Goal: Task Accomplishment & Management: Use online tool/utility

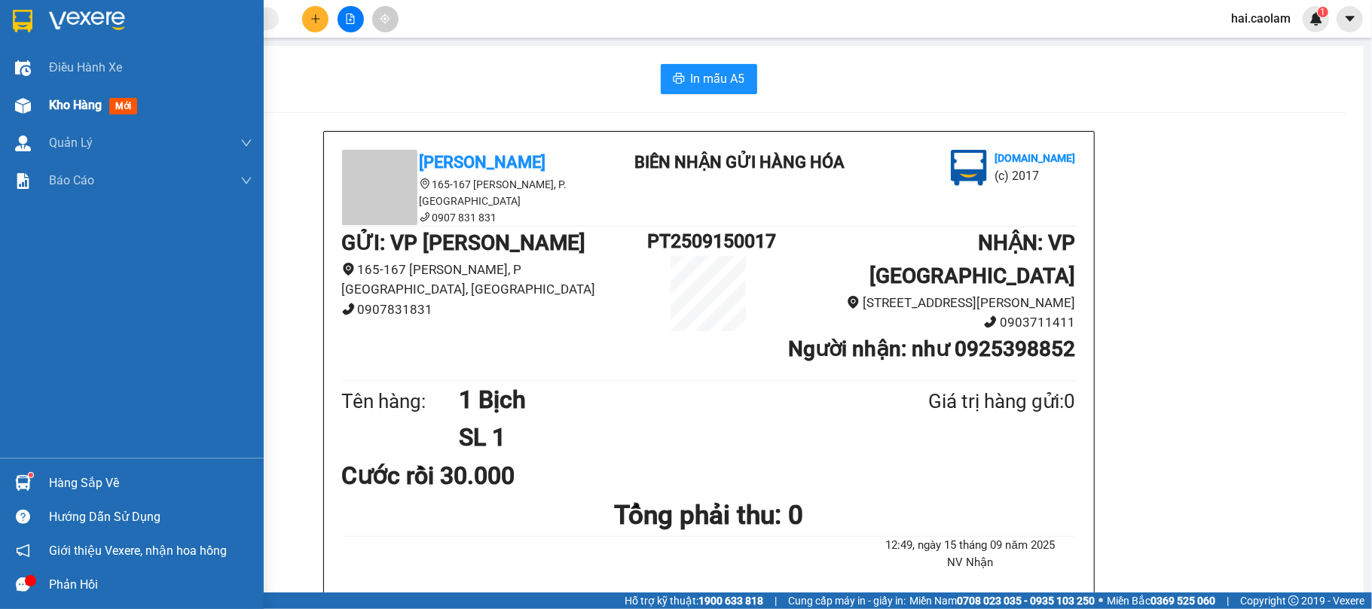
click at [37, 103] on div "Kho hàng mới" at bounding box center [132, 106] width 264 height 38
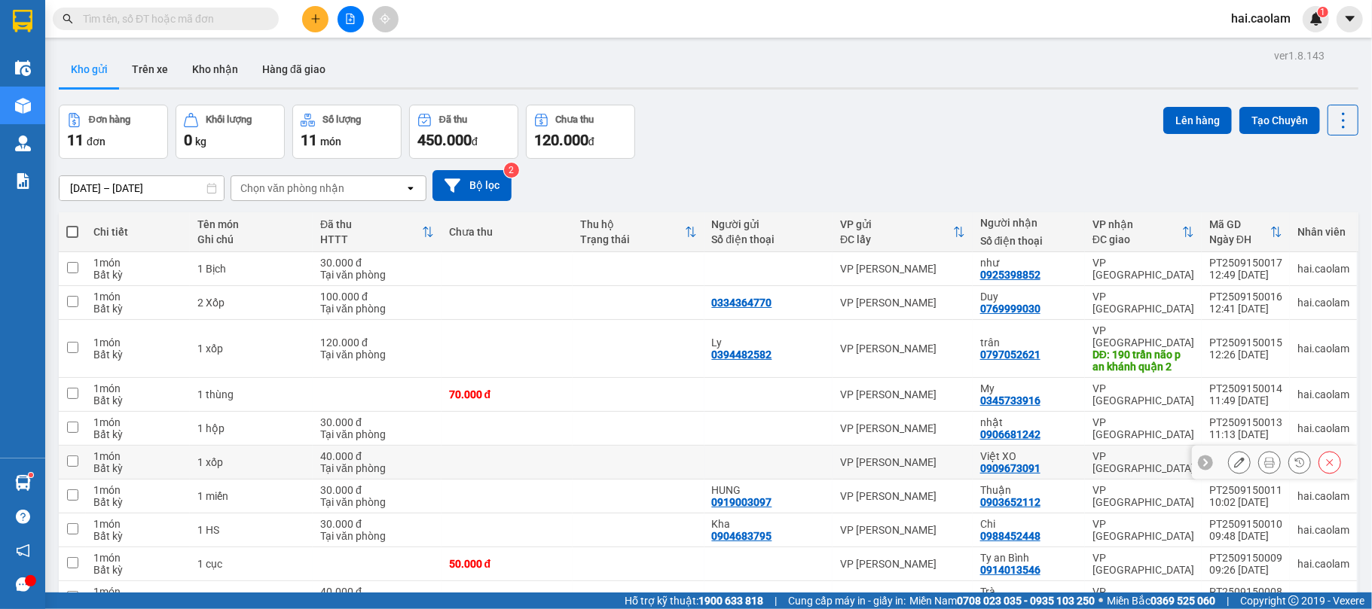
scroll to position [110, 0]
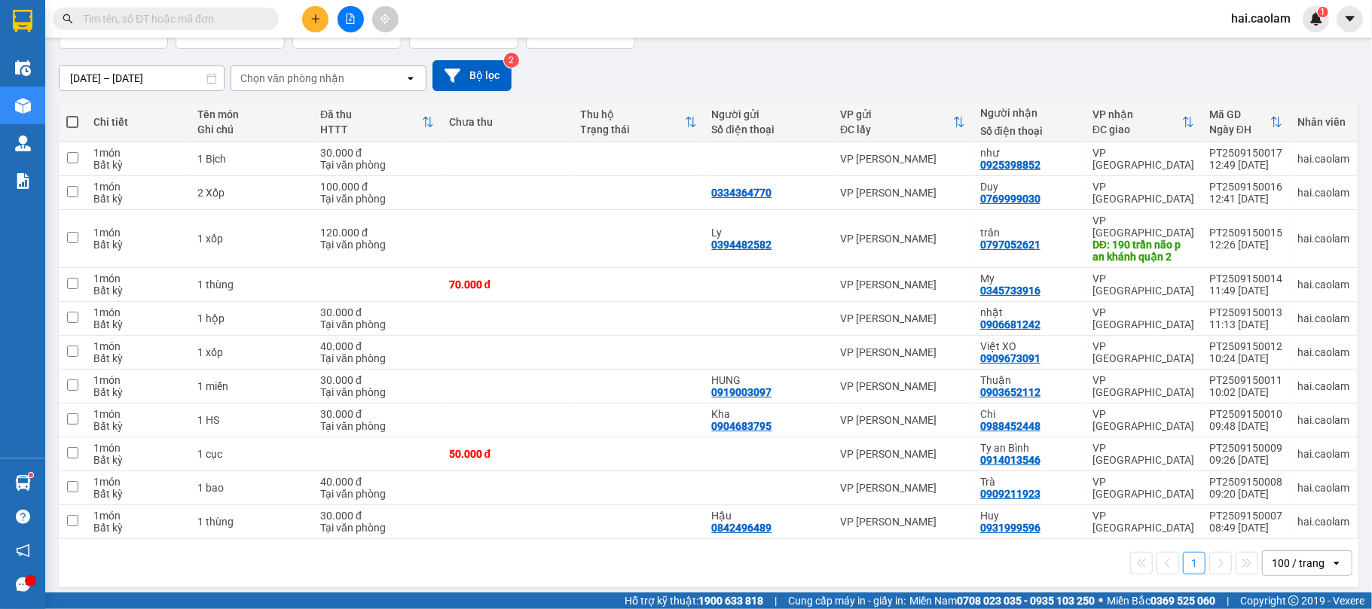
click at [1277, 563] on div "100 / trang" at bounding box center [1296, 563] width 68 height 24
click at [1275, 522] on span "100 / trang" at bounding box center [1287, 522] width 57 height 15
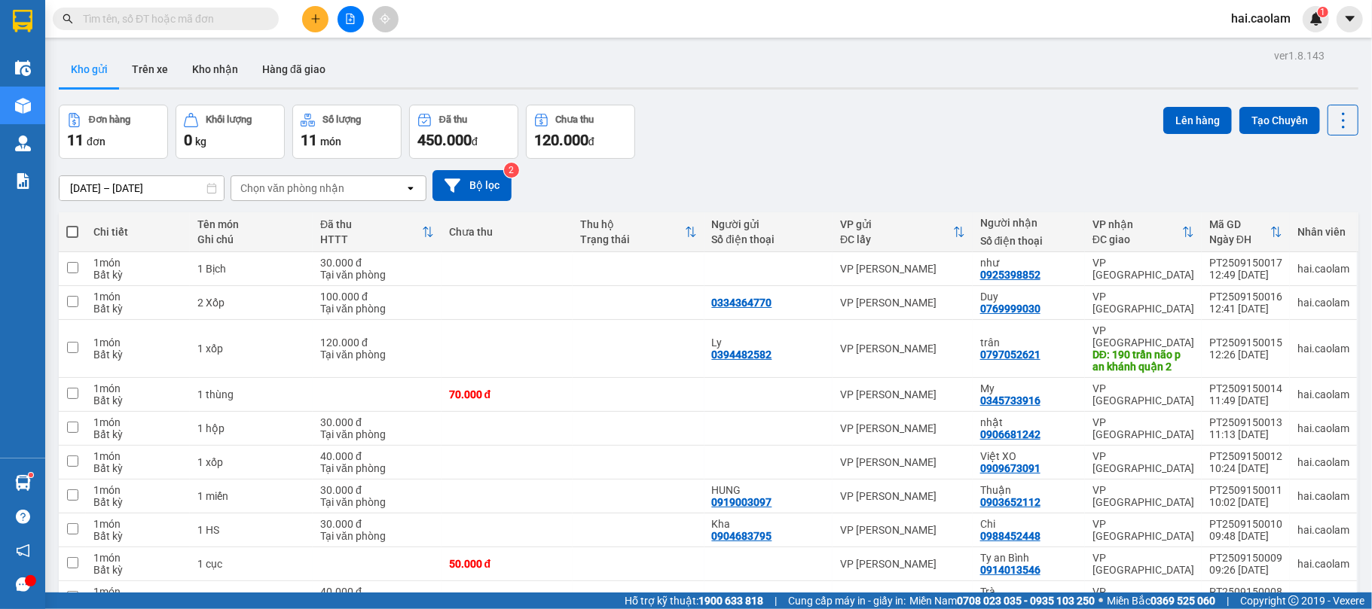
click at [702, 108] on div "Đơn hàng 11 đơn Khối lượng 0 kg Số lượng 11 món Đã thu 450.000 đ Chưa thu 120.0…" at bounding box center [708, 132] width 1299 height 54
click at [740, 140] on div "Đơn hàng 11 đơn Khối lượng 0 kg Số lượng 11 món Đã thu 450.000 đ Chưa thu 120.0…" at bounding box center [708, 132] width 1299 height 54
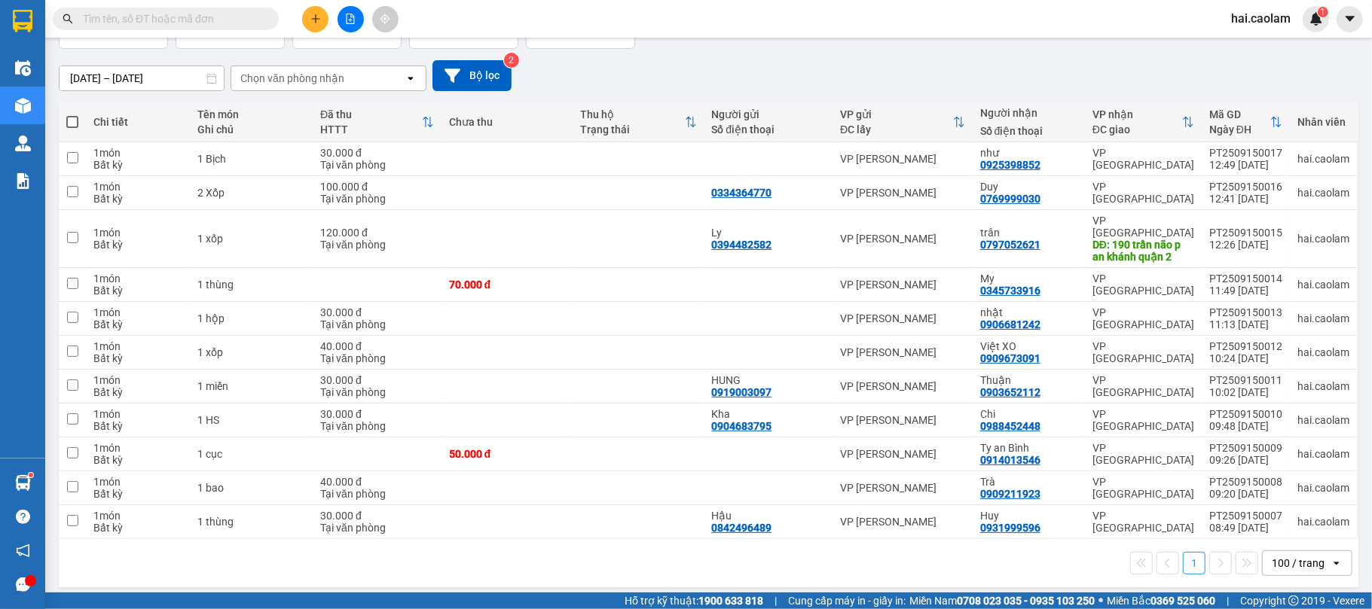
click at [71, 118] on span at bounding box center [72, 122] width 12 height 12
click at [72, 114] on input "checkbox" at bounding box center [72, 114] width 0 height 0
checkbox input "true"
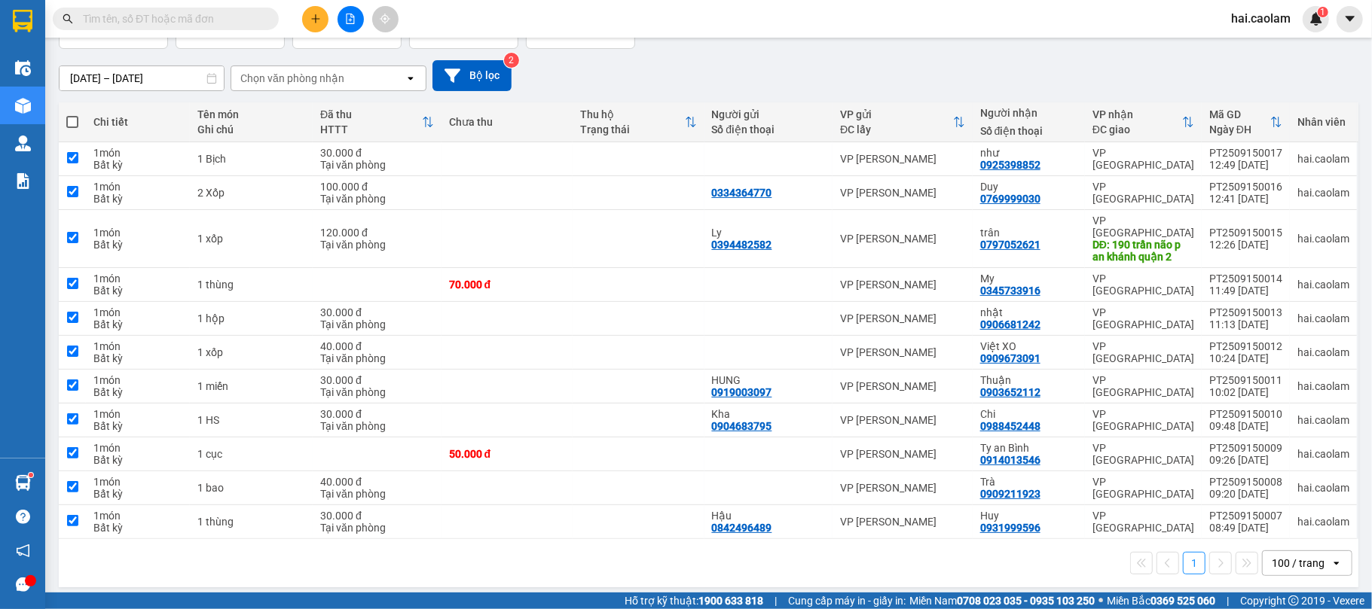
checkbox input "true"
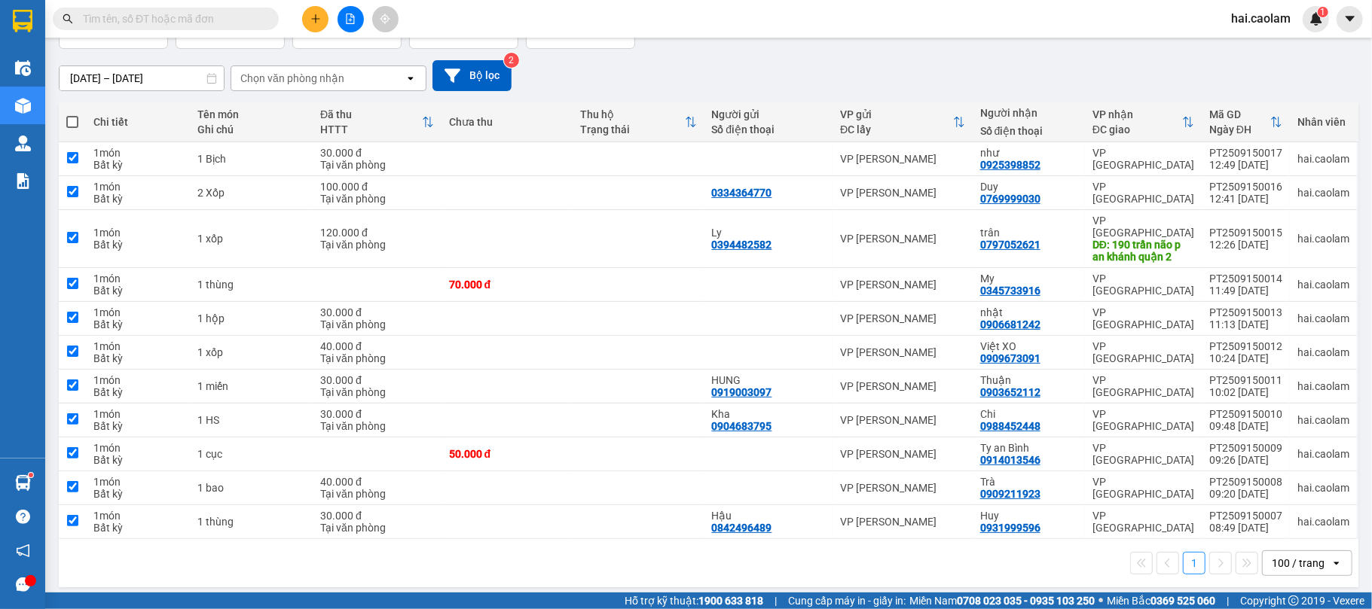
checkbox input "true"
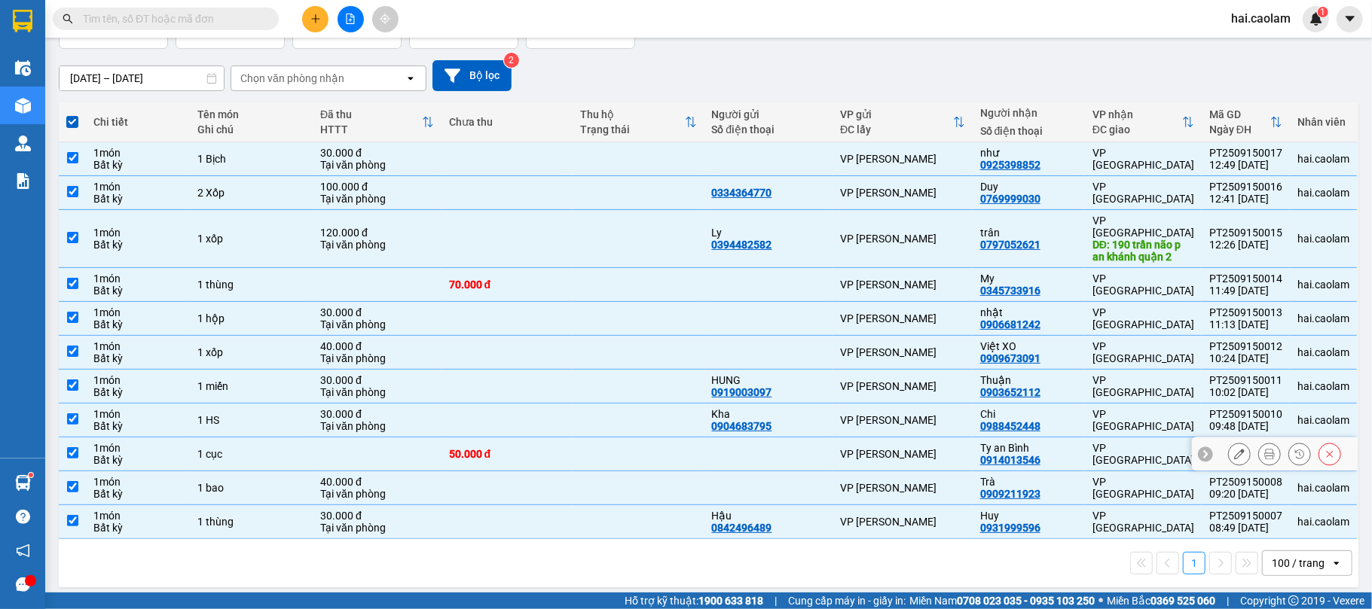
scroll to position [0, 0]
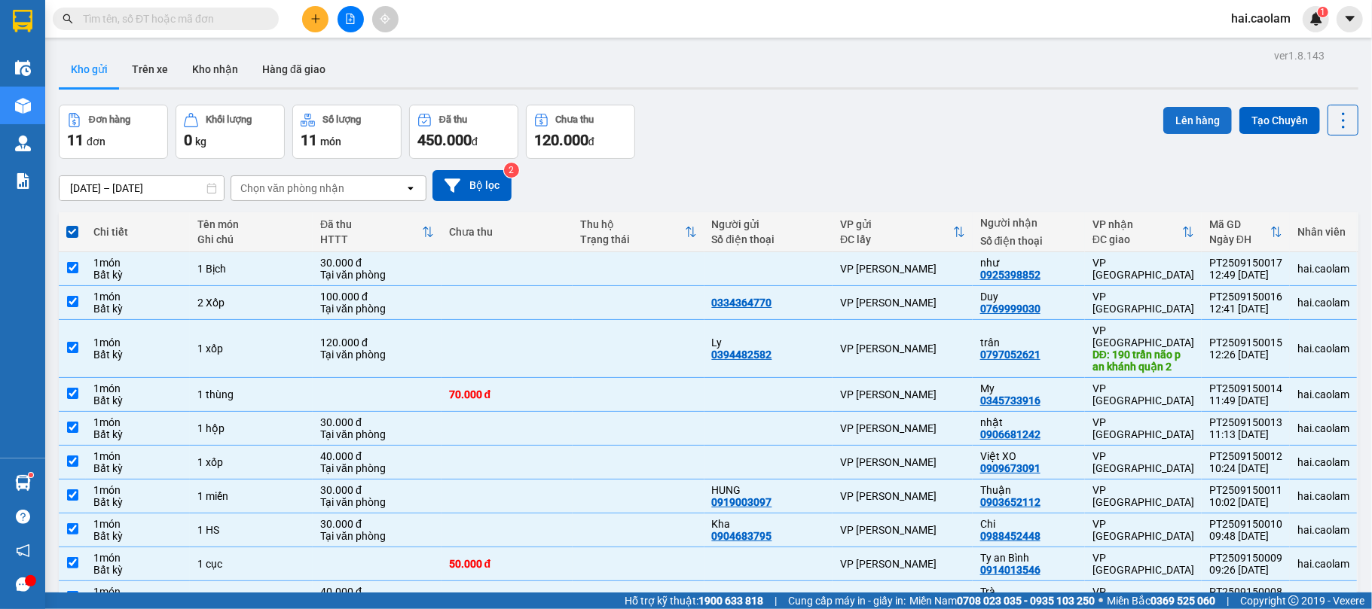
click at [1164, 127] on button "Lên hàng" at bounding box center [1197, 120] width 69 height 27
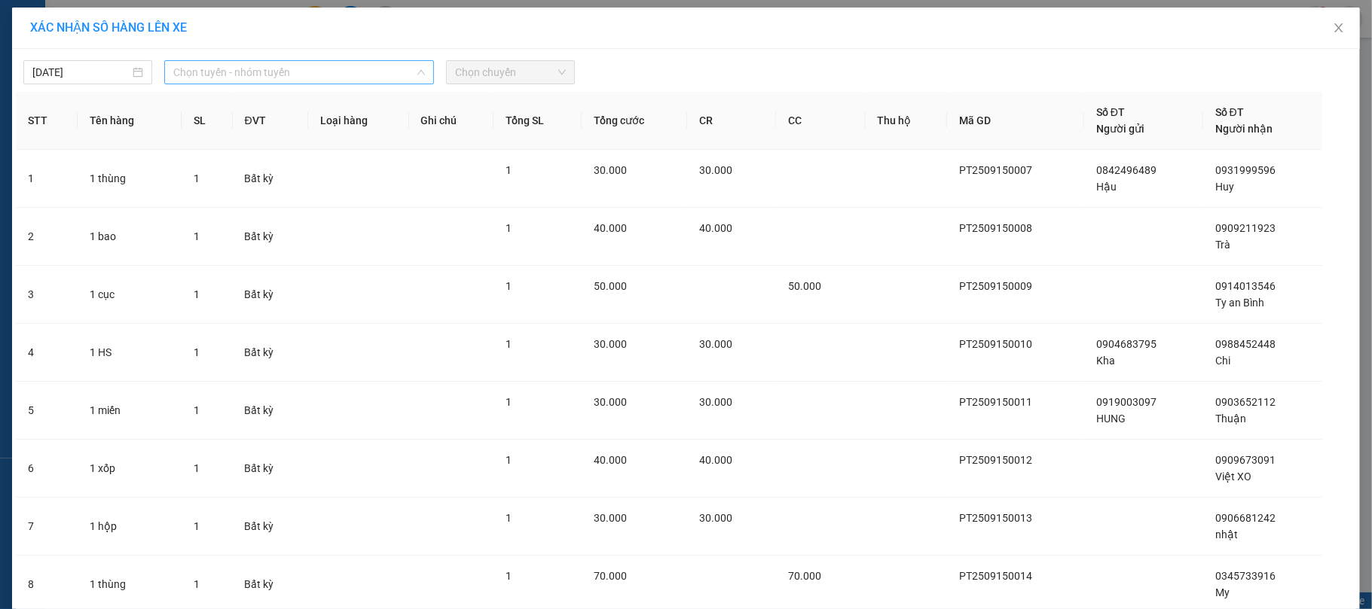
click at [299, 68] on span "Chọn tuyến - nhóm tuyến" at bounding box center [299, 72] width 252 height 23
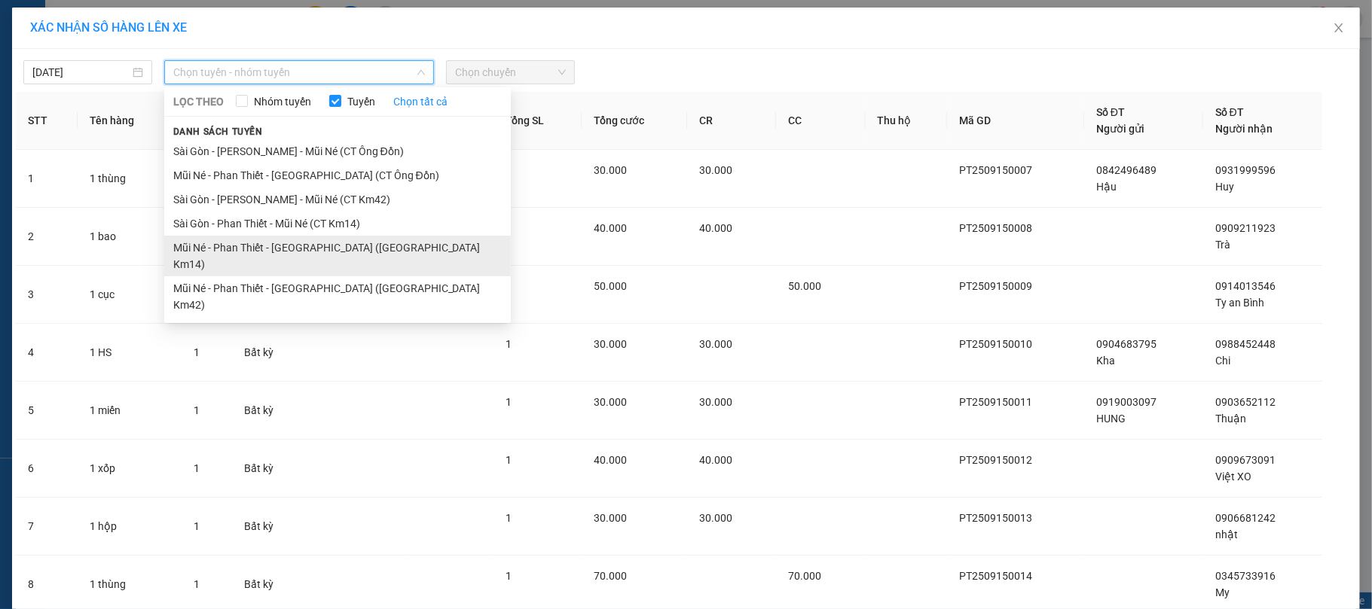
click at [315, 250] on li "Mũi Né - Phan Thiết - [GEOGRAPHIC_DATA] ([GEOGRAPHIC_DATA] Km14)" at bounding box center [337, 256] width 346 height 41
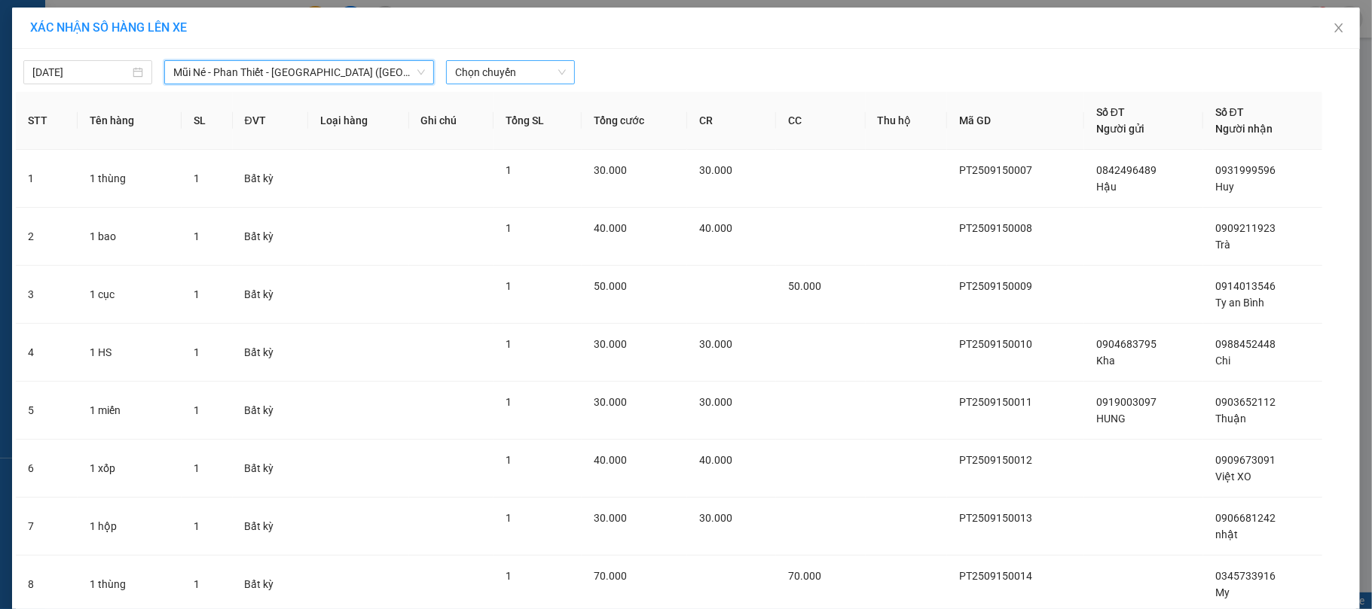
click at [500, 82] on span "Chọn chuyến" at bounding box center [510, 72] width 111 height 23
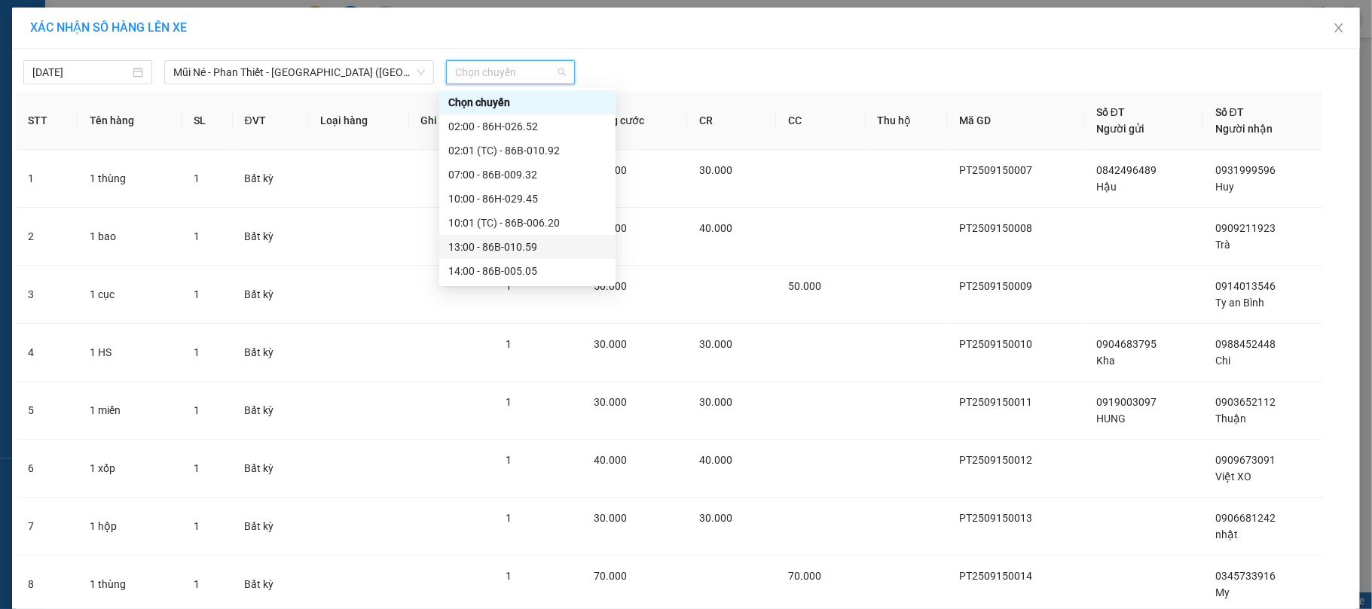
click at [491, 251] on div "13:00 - 86B-010.59" at bounding box center [527, 247] width 158 height 17
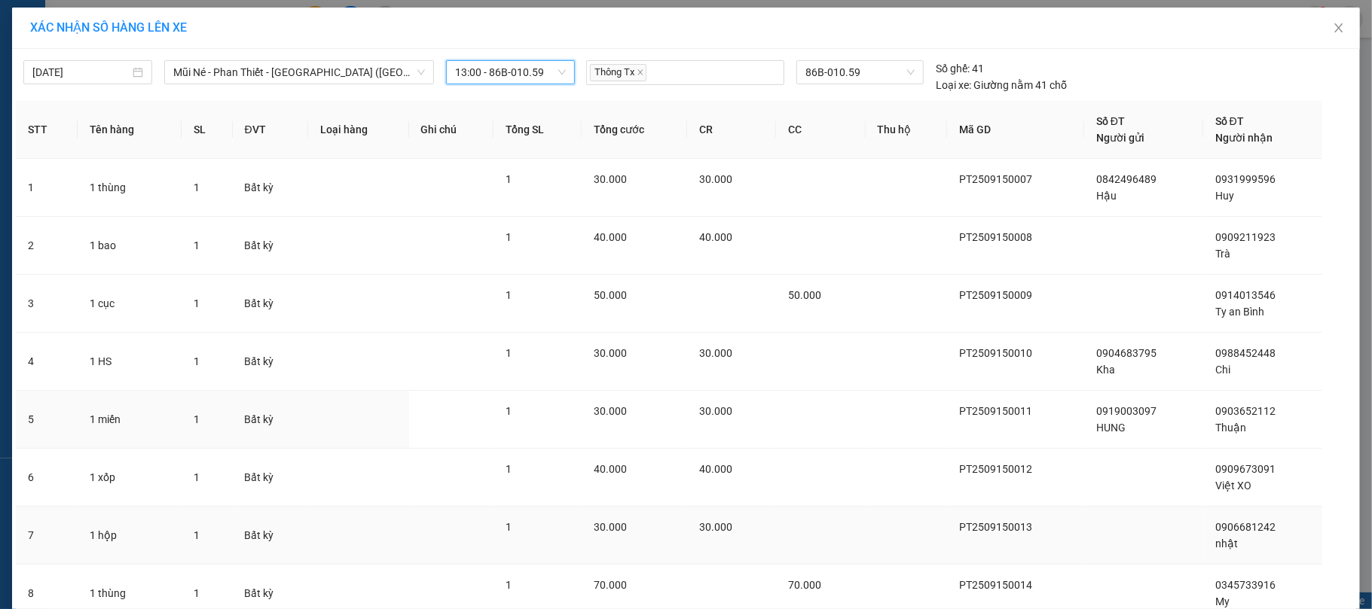
scroll to position [301, 0]
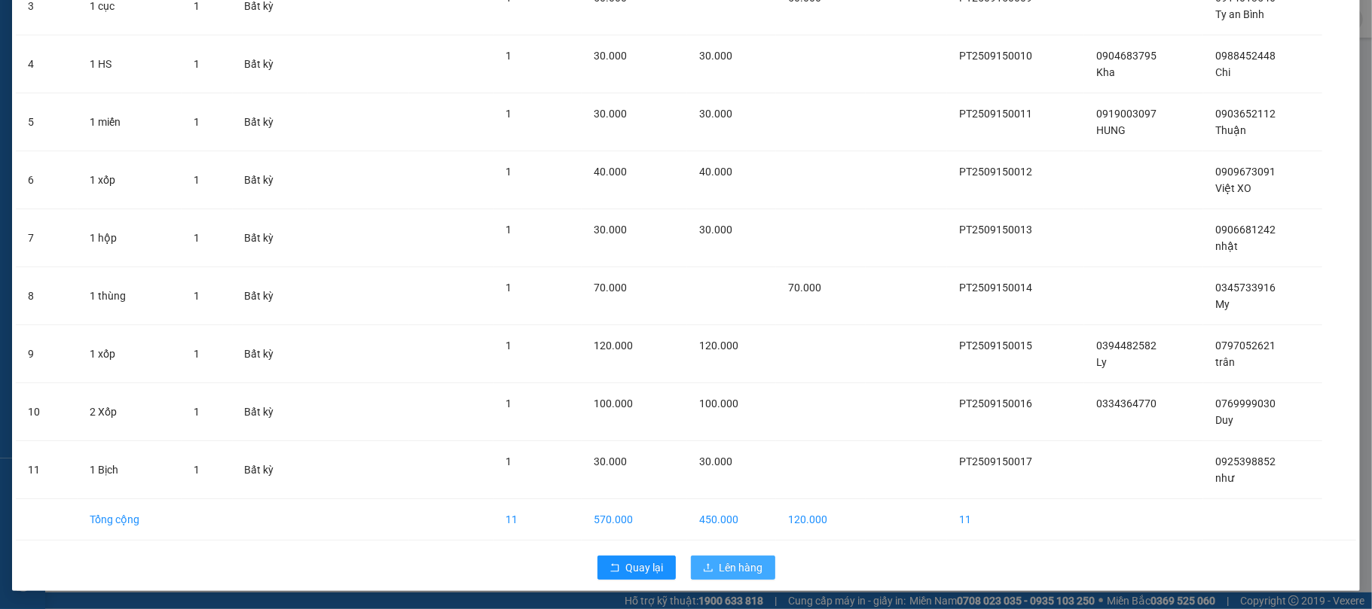
click at [725, 569] on span "Lên hàng" at bounding box center [741, 568] width 44 height 17
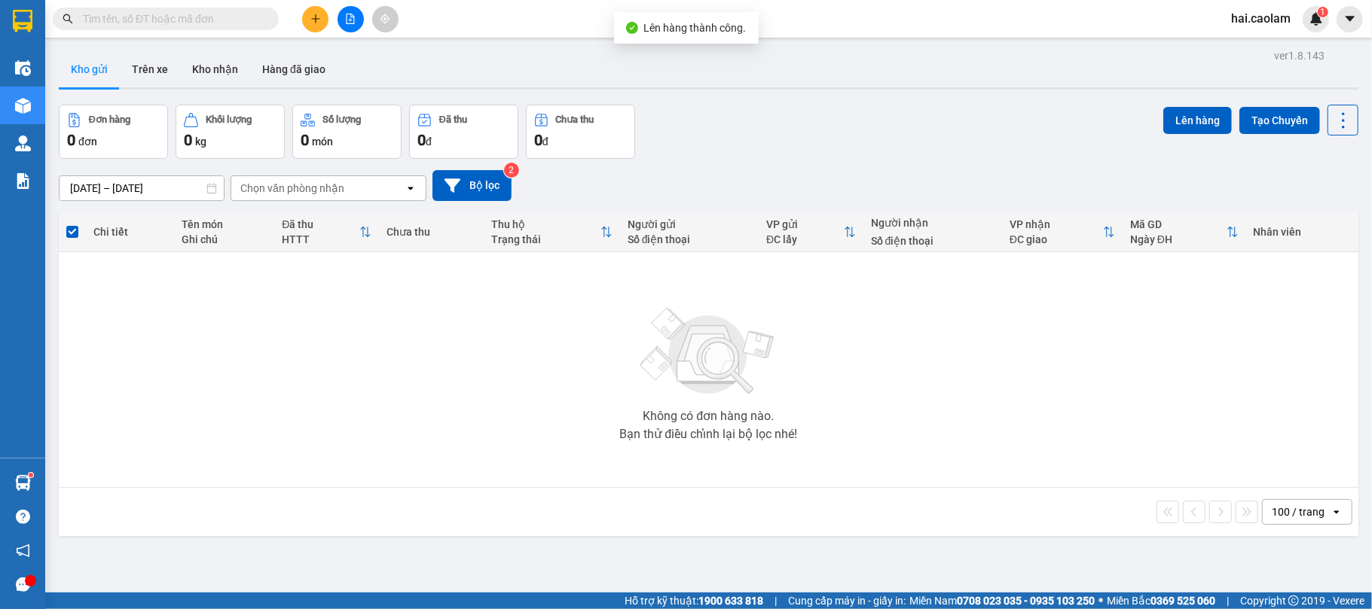
click at [794, 148] on div "Đơn hàng 0 đơn Khối lượng 0 kg Số lượng 0 món Đã thu 0 đ Chưa thu 0 đ Lên hàng …" at bounding box center [708, 132] width 1299 height 54
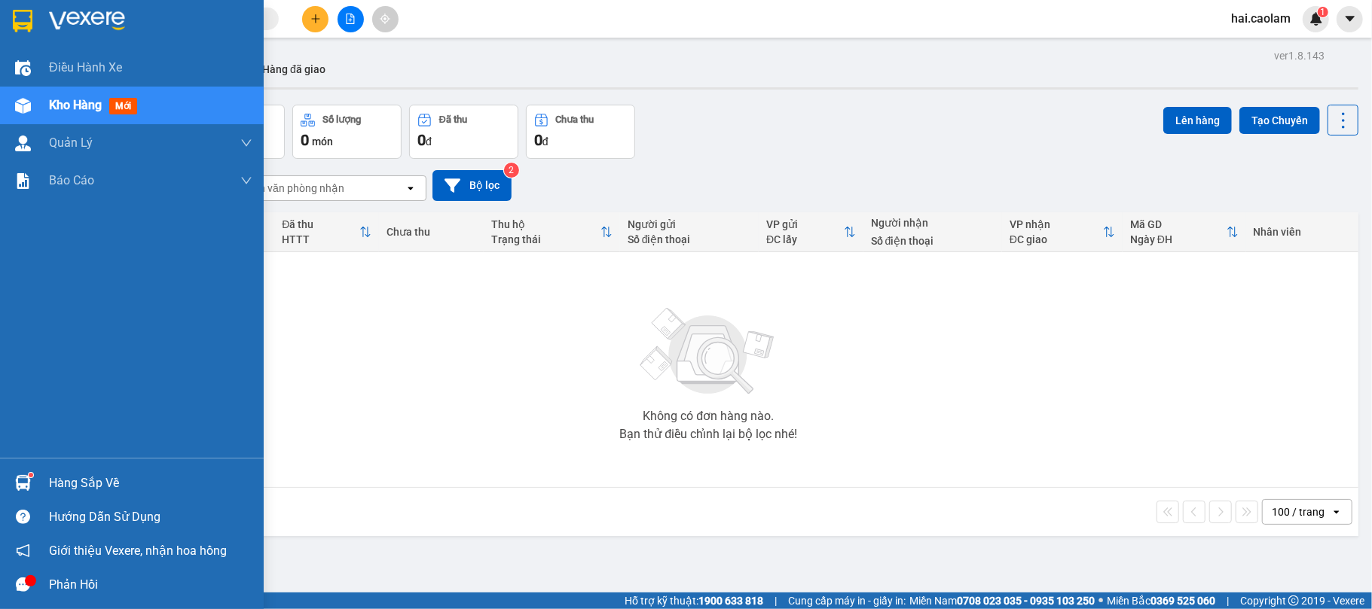
click at [191, 100] on div "Kho hàng mới" at bounding box center [150, 106] width 203 height 38
click at [185, 102] on div "Kho hàng mới" at bounding box center [150, 106] width 203 height 38
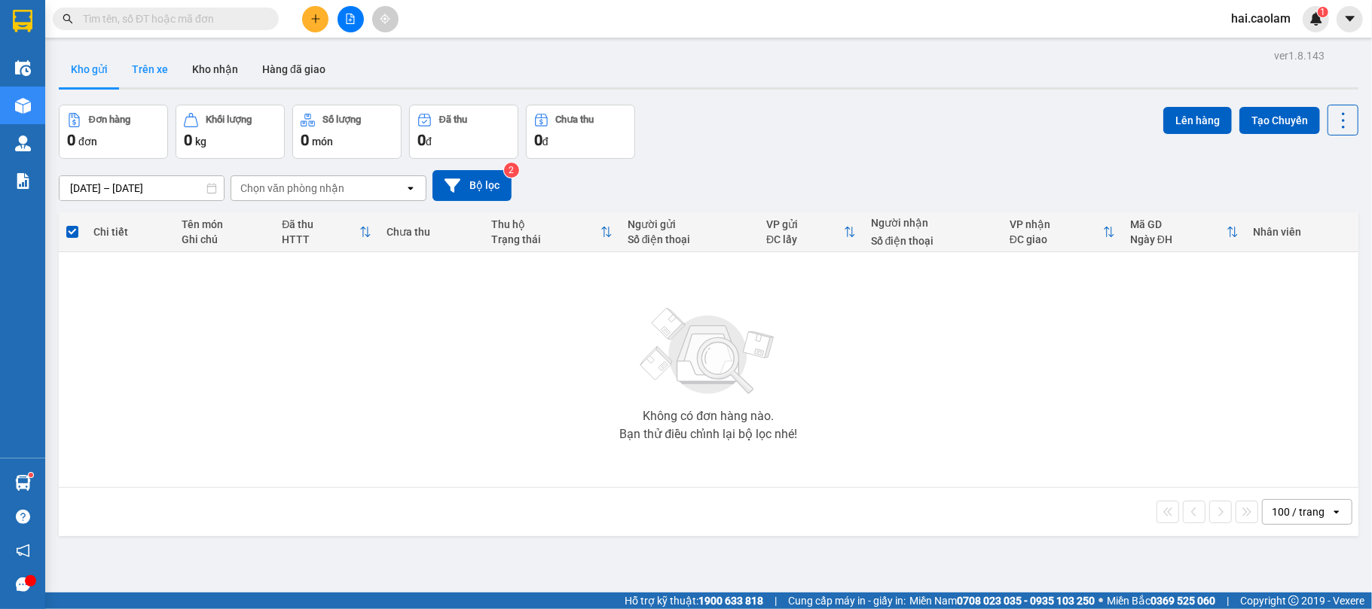
click at [157, 70] on button "Trên xe" at bounding box center [150, 69] width 60 height 36
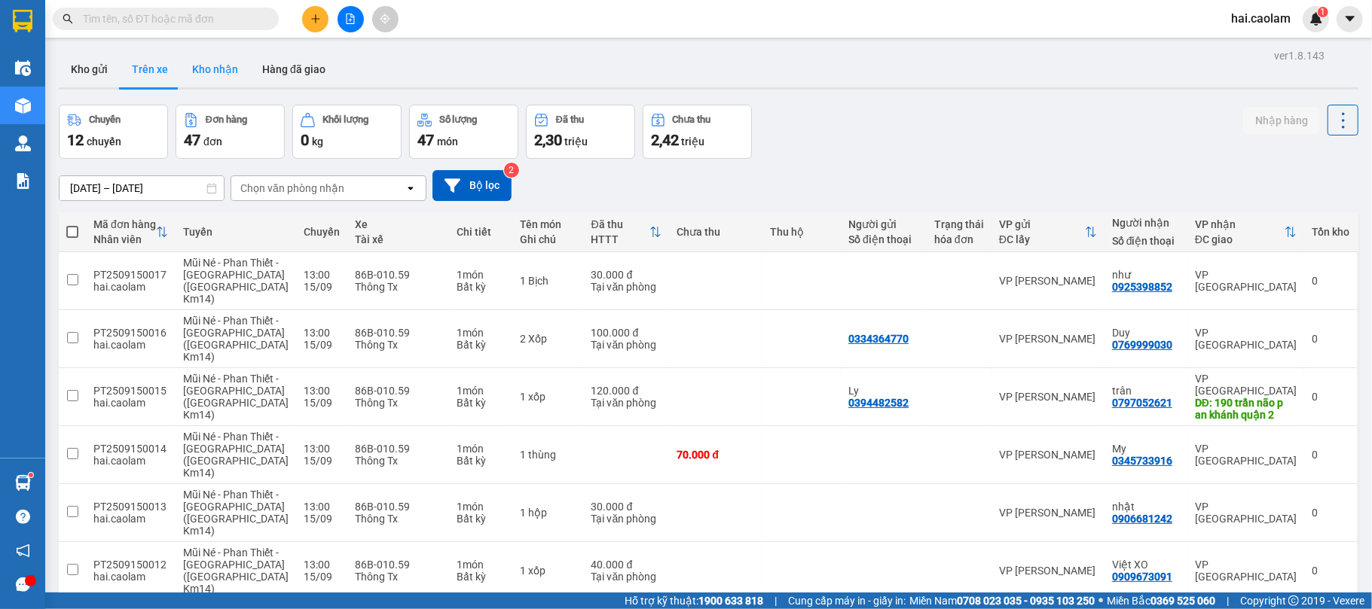
click at [215, 69] on button "Kho nhận" at bounding box center [215, 69] width 70 height 36
type input "[DATE] – [DATE]"
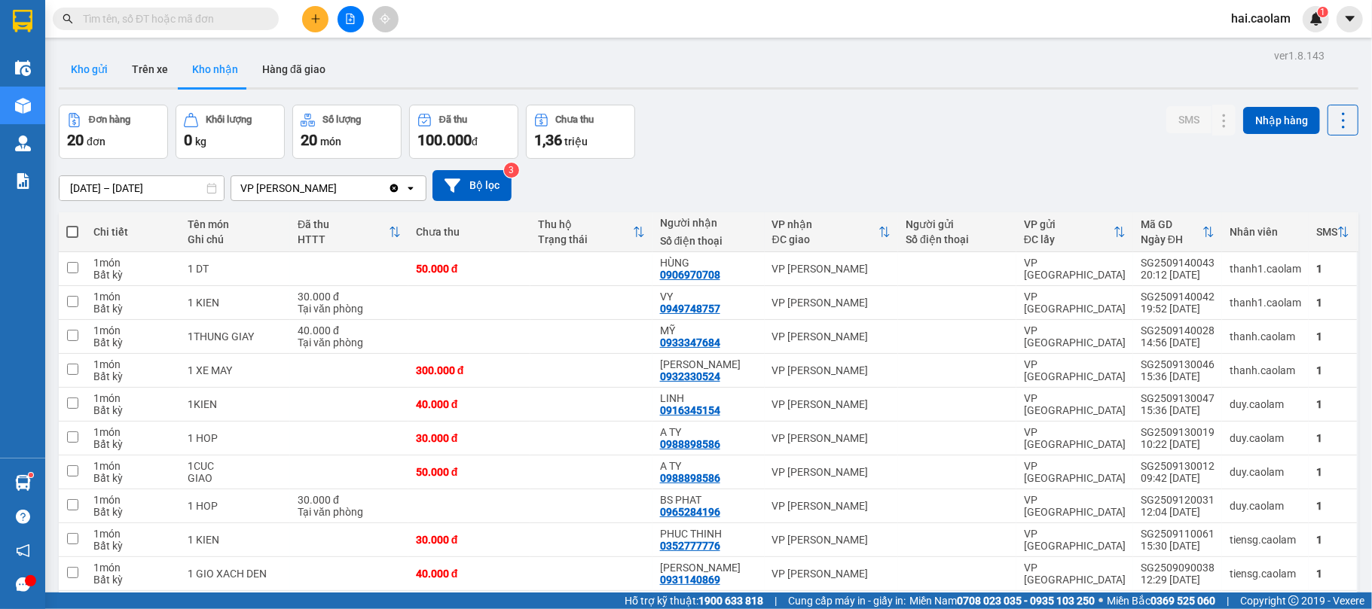
click at [113, 74] on button "Kho gửi" at bounding box center [89, 69] width 61 height 36
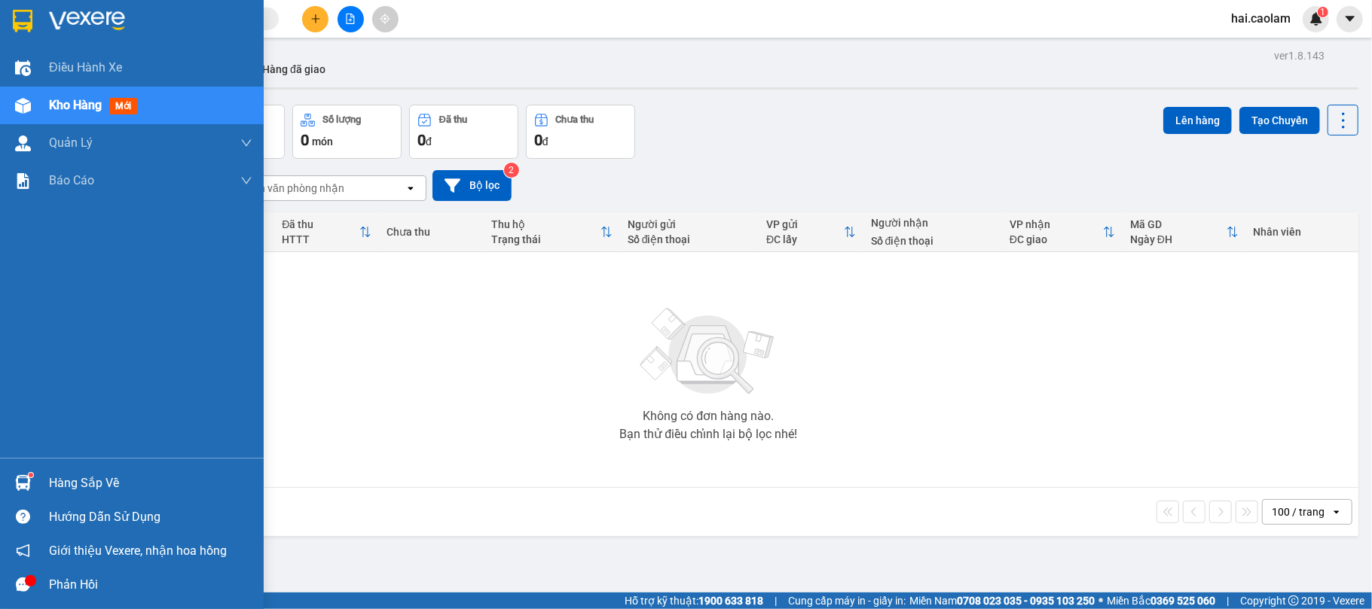
click at [77, 484] on div "Hàng sắp về" at bounding box center [150, 483] width 203 height 23
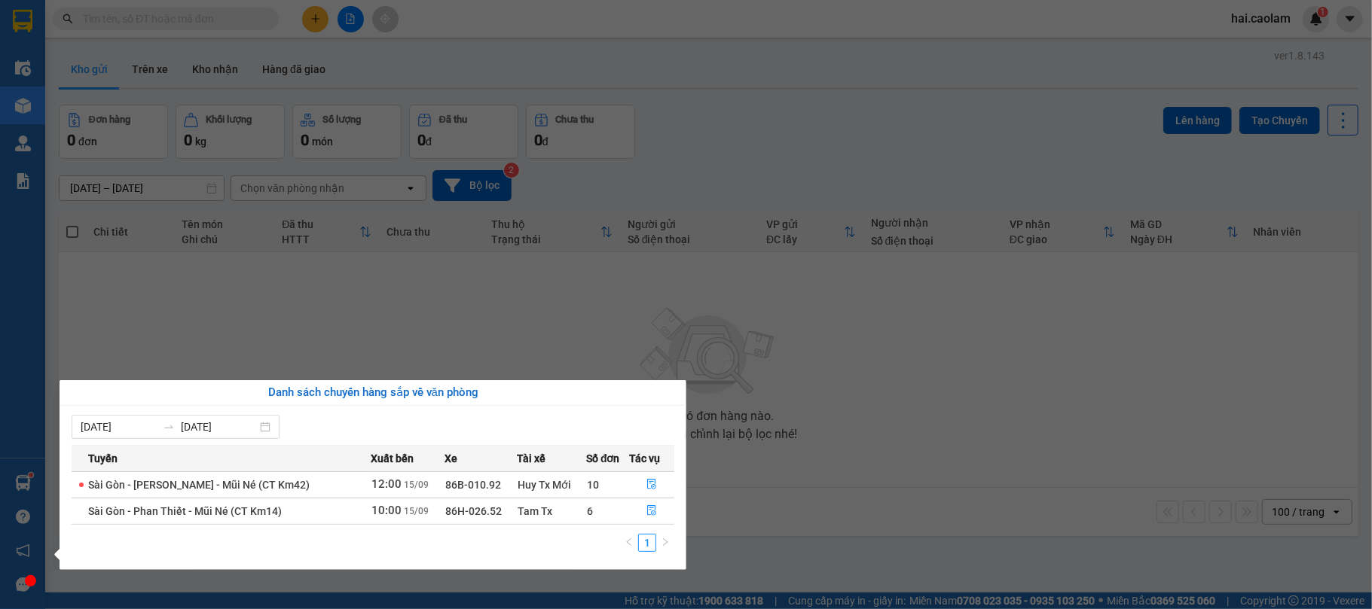
click at [200, 298] on section "Kết quả tìm kiếm ( 179 ) Bộ lọc Mã ĐH Trạng thái Món hàng Thu hộ Tổng cước Chưa…" at bounding box center [686, 304] width 1372 height 609
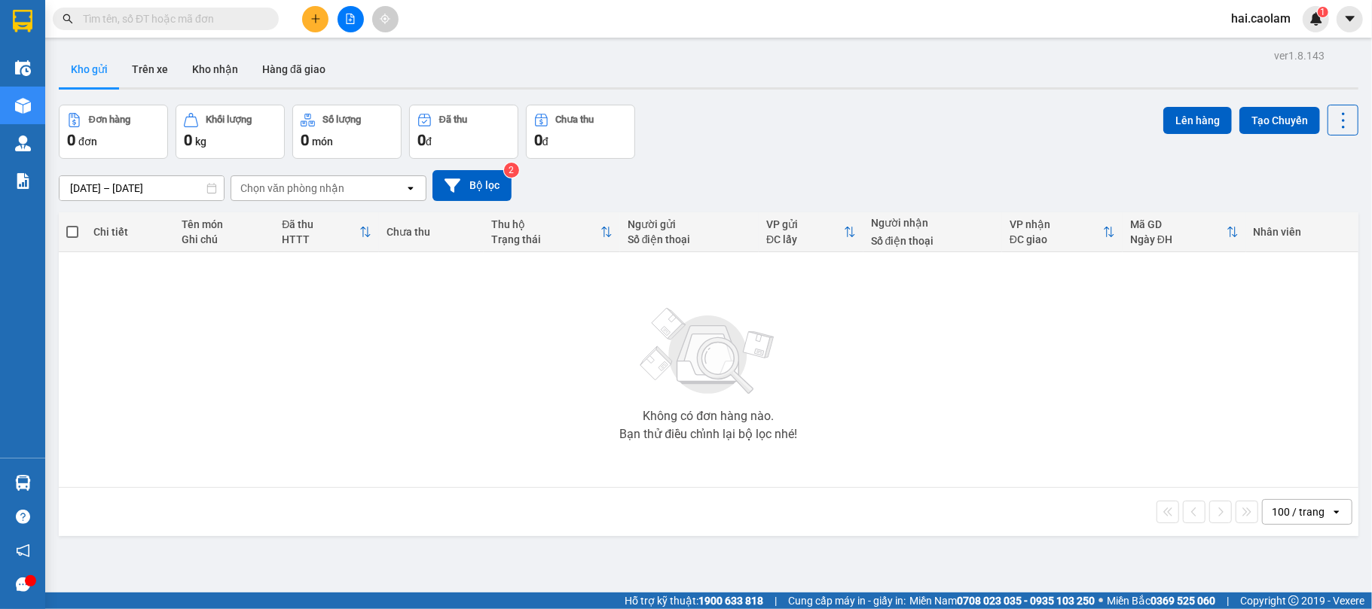
click at [166, 19] on input "text" at bounding box center [172, 19] width 178 height 17
